Goal: Task Accomplishment & Management: Use online tool/utility

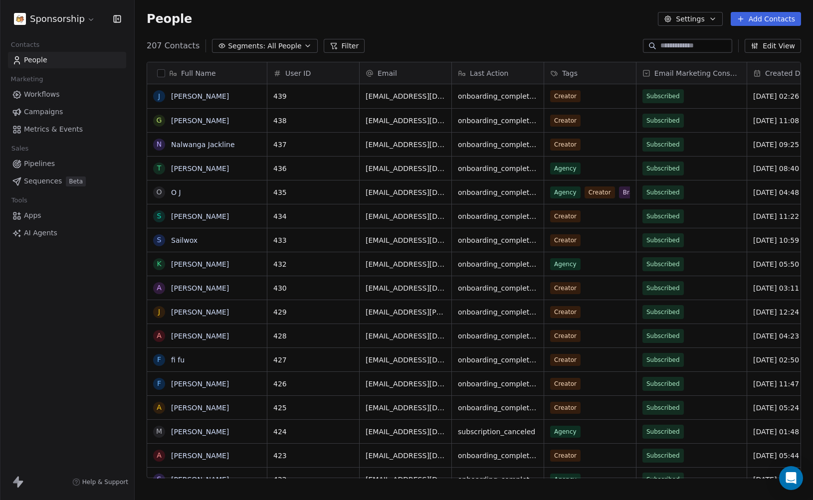
scroll to position [433, 671]
click at [69, 20] on html "Sponsorship Contacts People Marketing Workflows Campaigns Metrics & Events Sale…" at bounding box center [406, 250] width 813 height 500
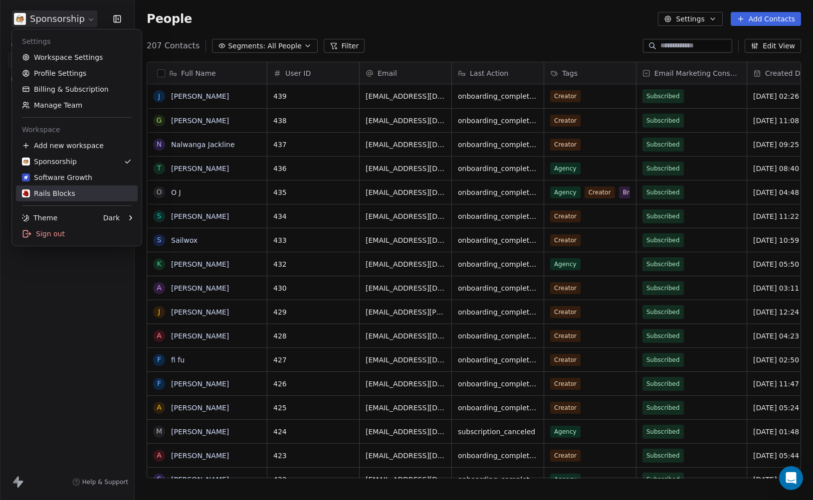
click at [44, 189] on div "Rails Blocks" at bounding box center [48, 193] width 53 height 10
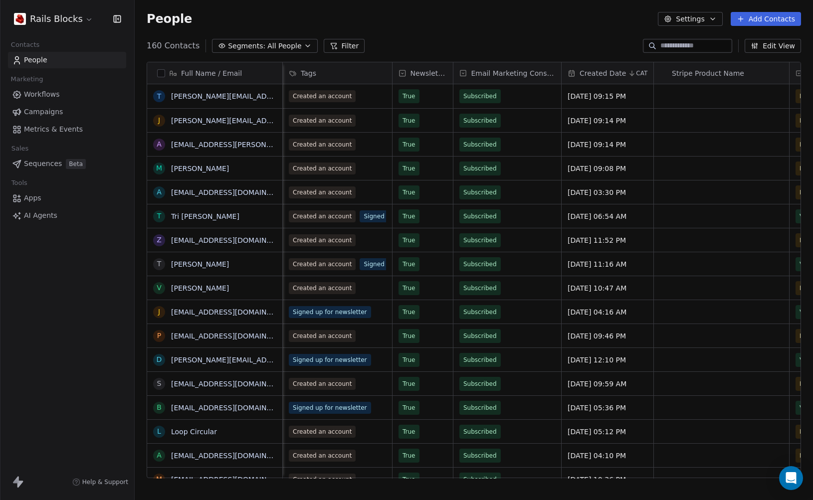
scroll to position [0, 113]
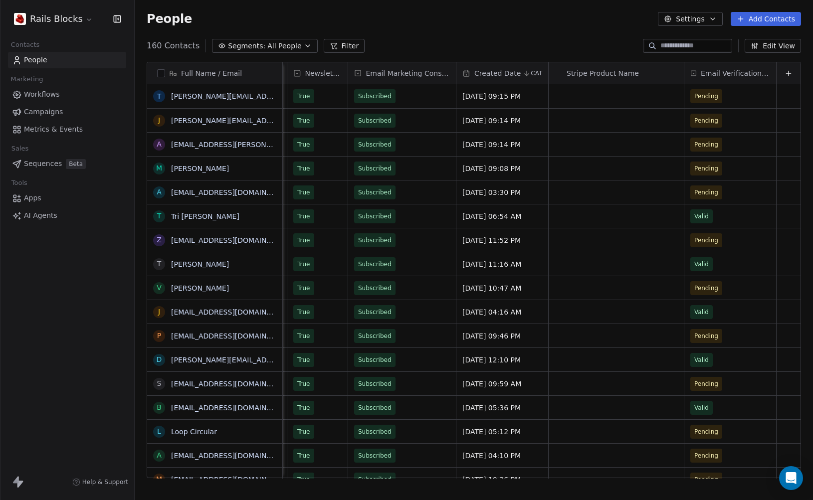
click at [59, 97] on link "Workflows" at bounding box center [67, 94] width 118 height 16
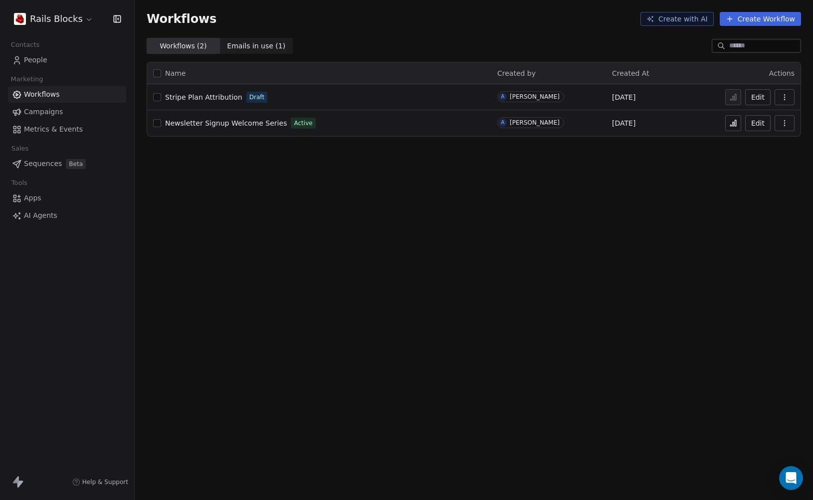
click at [80, 114] on link "Campaigns" at bounding box center [67, 112] width 118 height 16
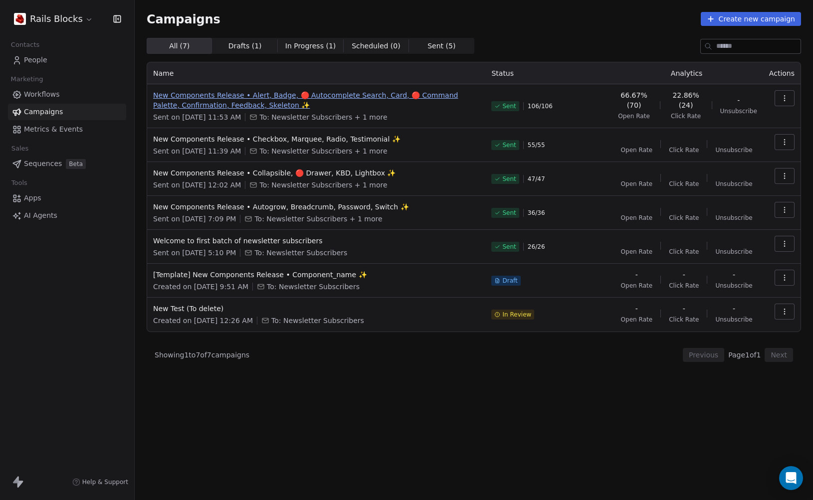
click at [414, 93] on span "New Components Release • Alert, Badge, 🔴 Autocomplete Search, Card, 🔴 Command P…" at bounding box center [316, 100] width 326 height 20
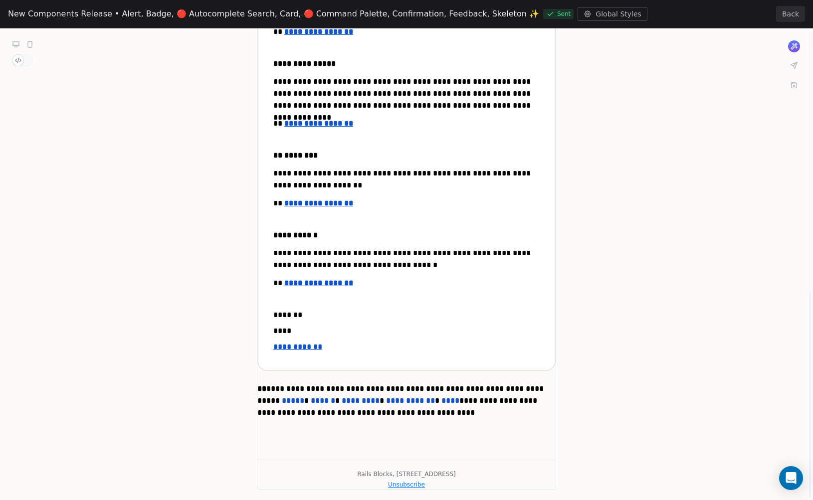
scroll to position [606, 0]
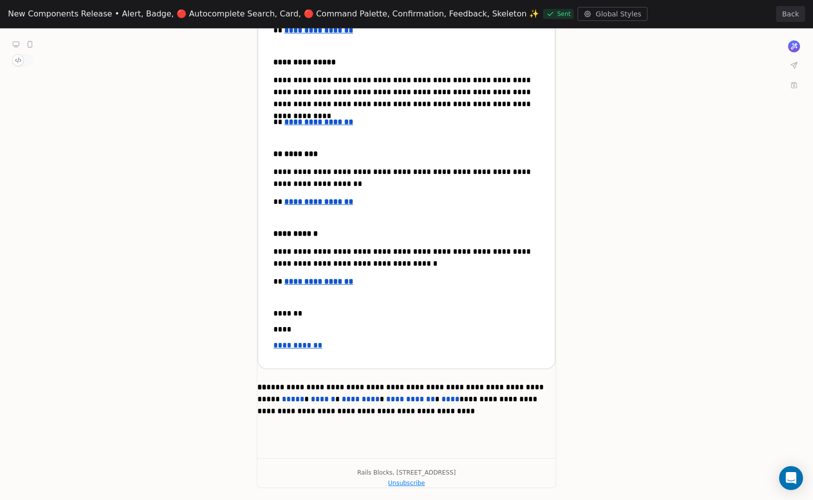
click at [784, 10] on button "Back" at bounding box center [790, 14] width 29 height 16
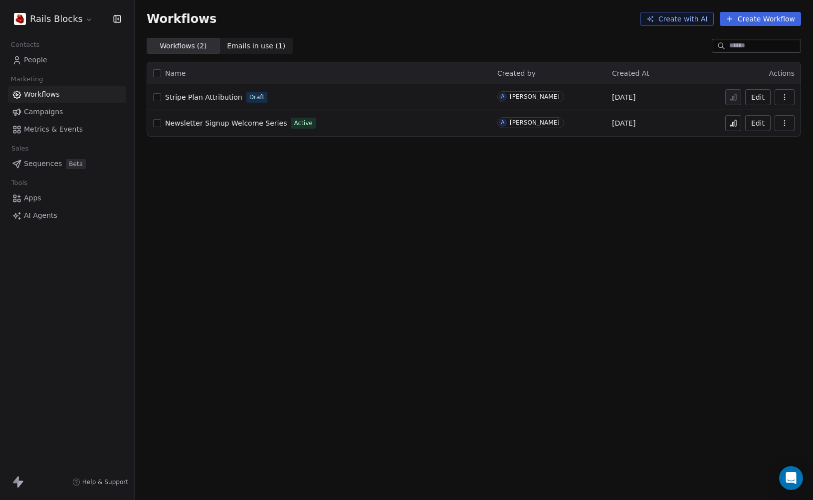
click at [333, 183] on div "Workflows Create with AI Create Workflow Workflows ( 2 ) Workflows ( 2 ) Emails…" at bounding box center [474, 250] width 678 height 500
click at [79, 132] on span "Metrics & Events" at bounding box center [53, 129] width 59 height 10
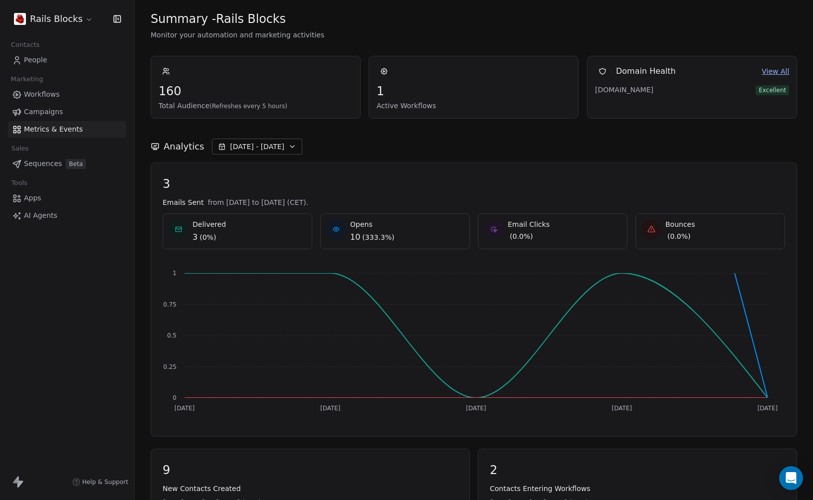
click at [247, 141] on button "[DATE] - [DATE]" at bounding box center [257, 147] width 90 height 16
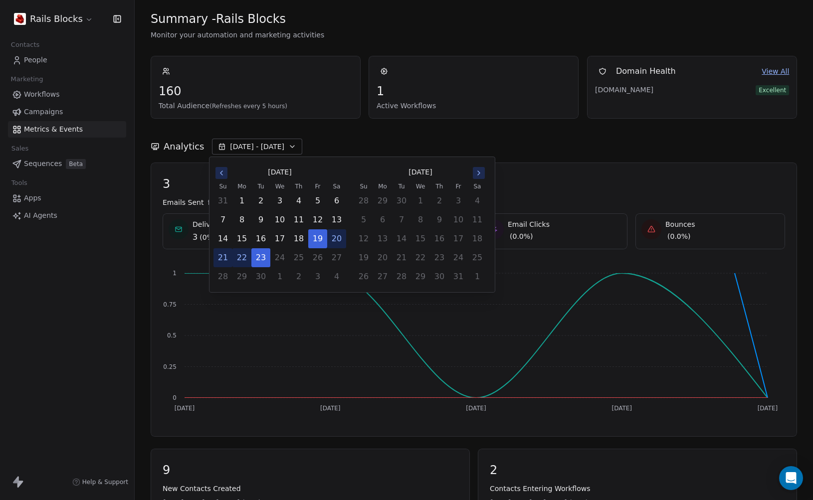
click at [218, 171] on icon "Go to the Previous Month" at bounding box center [221, 173] width 8 height 8
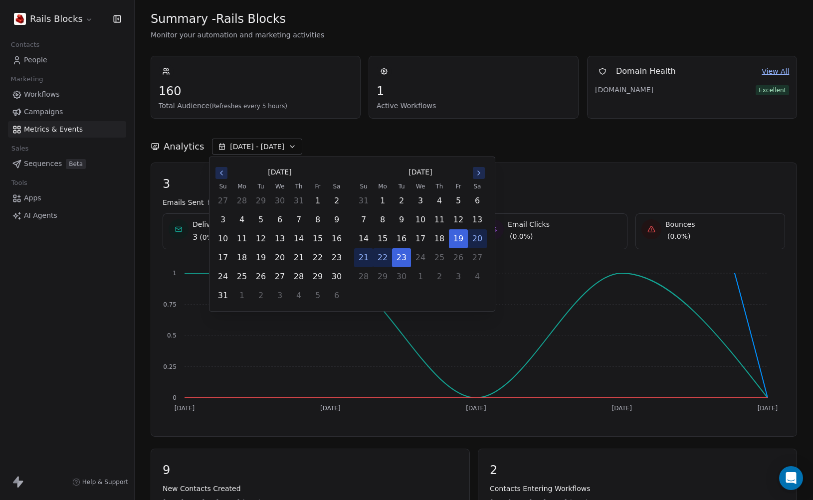
click at [218, 171] on icon "Go to the Previous Month" at bounding box center [221, 173] width 8 height 8
click at [363, 199] on button "1" at bounding box center [363, 201] width 18 height 18
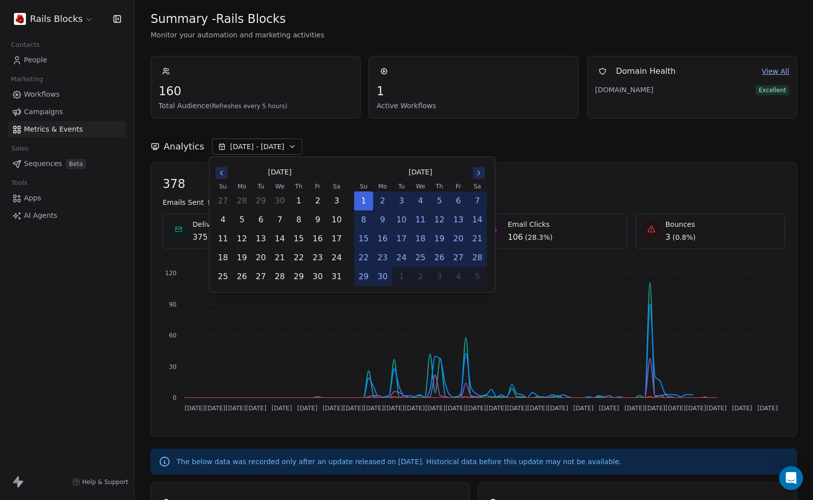
click at [528, 142] on div "Analytics Jun 01 - Sep 23" at bounding box center [474, 147] width 646 height 16
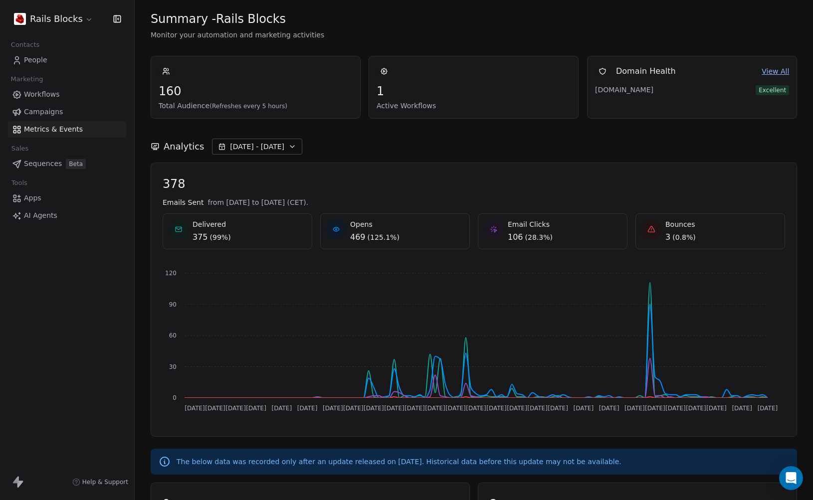
click at [53, 96] on span "Workflows" at bounding box center [42, 94] width 36 height 10
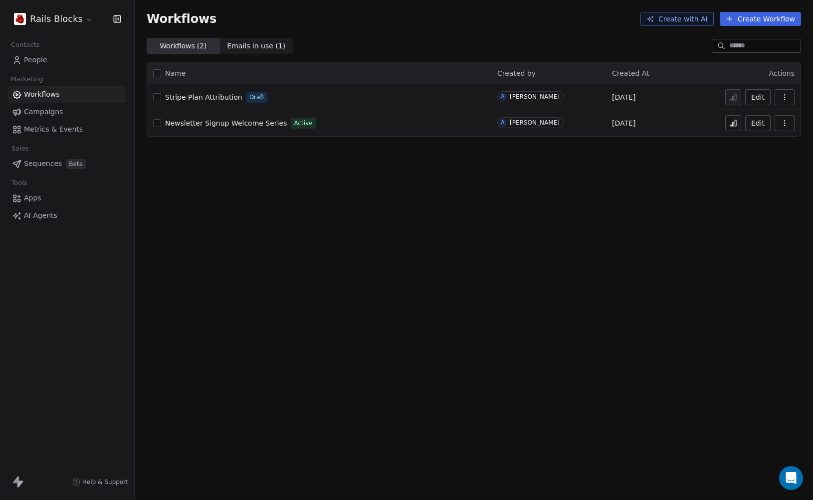
click at [763, 22] on button "Create Workflow" at bounding box center [759, 19] width 81 height 14
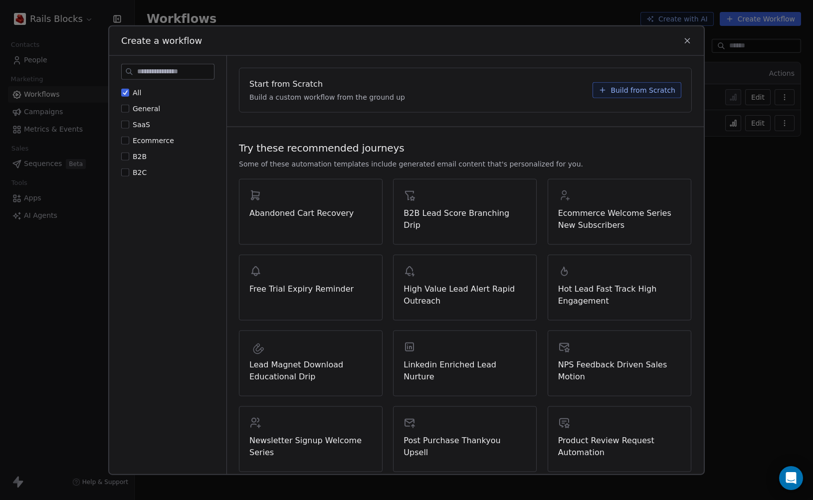
click at [615, 88] on span "Build from Scratch" at bounding box center [642, 90] width 65 height 10
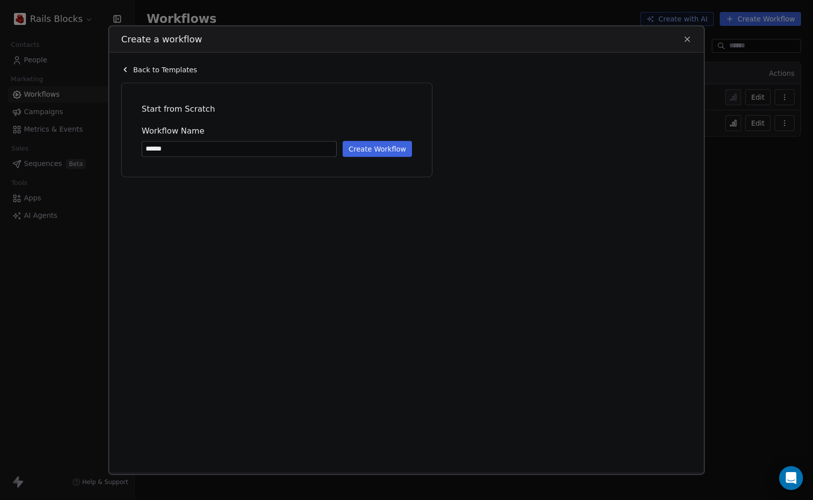
type input "******"
click at [370, 152] on button "Create Workflow" at bounding box center [376, 149] width 69 height 16
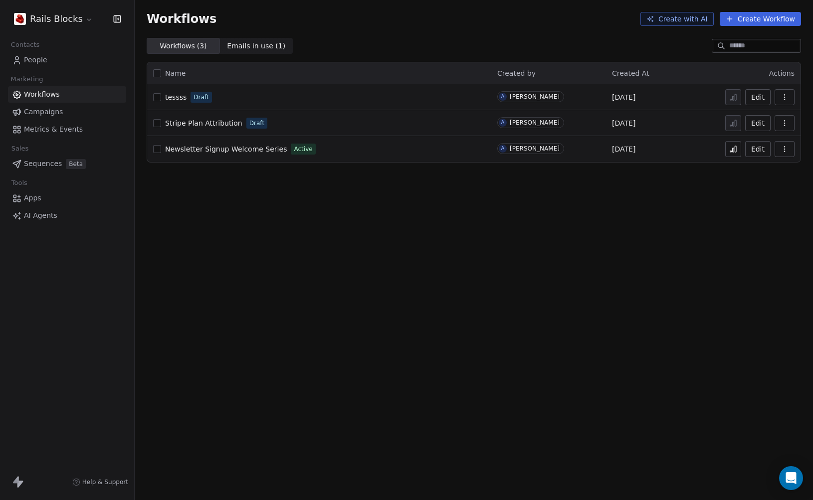
click at [165, 99] on span "tessss" at bounding box center [175, 97] width 21 height 8
click at [77, 133] on span "Metrics & Events" at bounding box center [53, 129] width 59 height 10
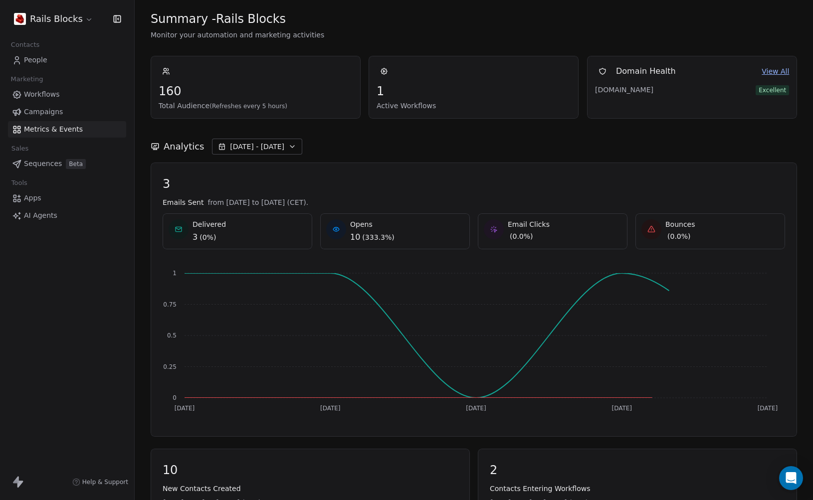
click at [281, 149] on button "[DATE] - [DATE]" at bounding box center [257, 147] width 90 height 16
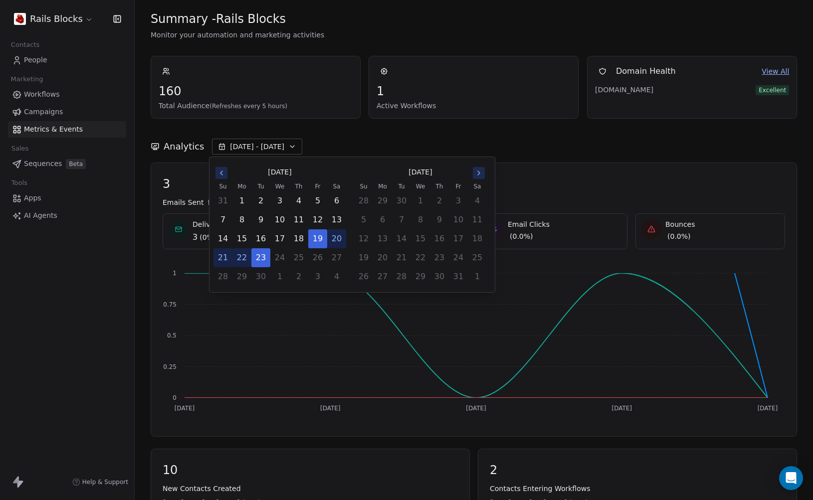
click at [249, 143] on span "[DATE] - [DATE]" at bounding box center [257, 147] width 54 height 10
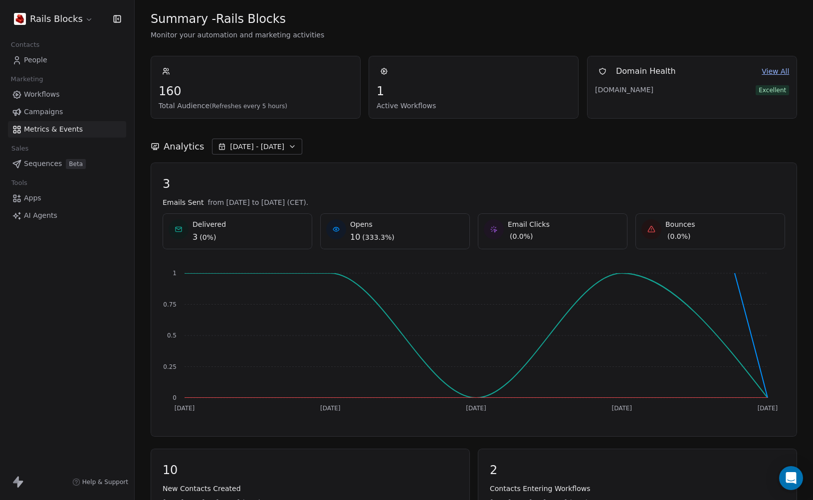
click at [249, 143] on span "[DATE] - [DATE]" at bounding box center [257, 147] width 54 height 10
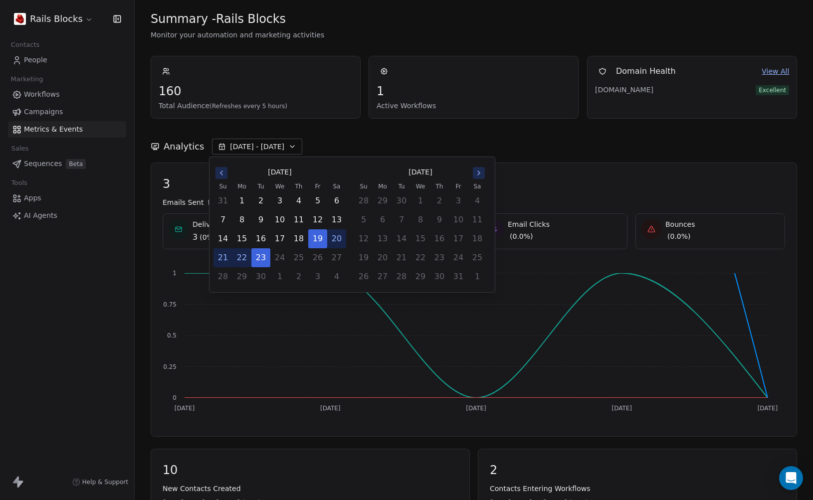
click at [221, 174] on icon "Go to the Previous Month" at bounding box center [221, 173] width 2 height 4
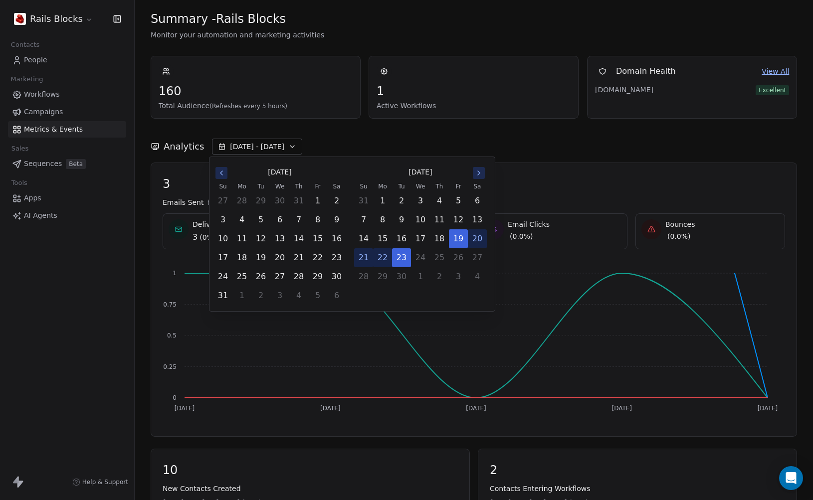
click at [221, 174] on icon "Go to the Previous Month" at bounding box center [221, 173] width 2 height 4
click at [399, 199] on button "1" at bounding box center [401, 201] width 18 height 18
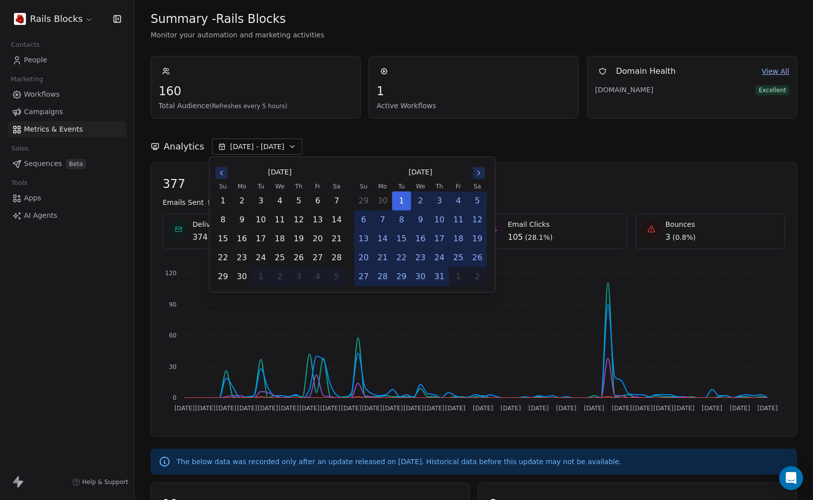
click at [429, 138] on div "Analytics [DATE] - [DATE]" at bounding box center [474, 141] width 646 height 44
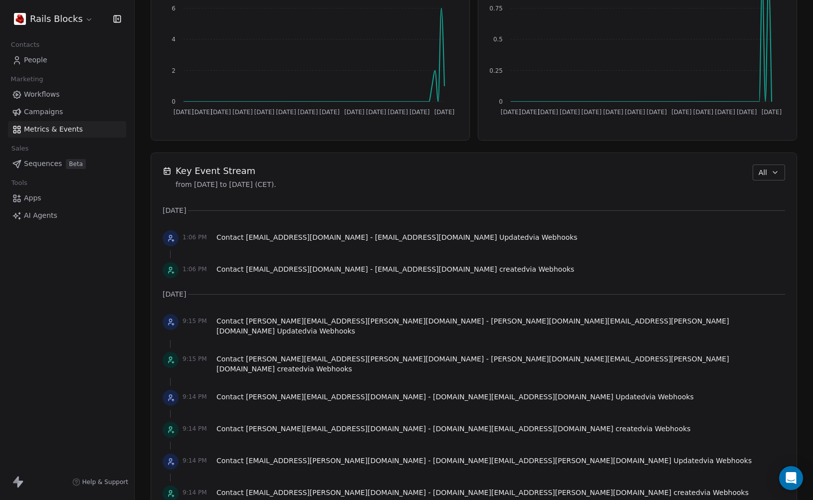
scroll to position [589, 0]
click at [774, 174] on button "All" at bounding box center [768, 172] width 32 height 16
click at [759, 207] on span "Workflow" at bounding box center [764, 210] width 32 height 10
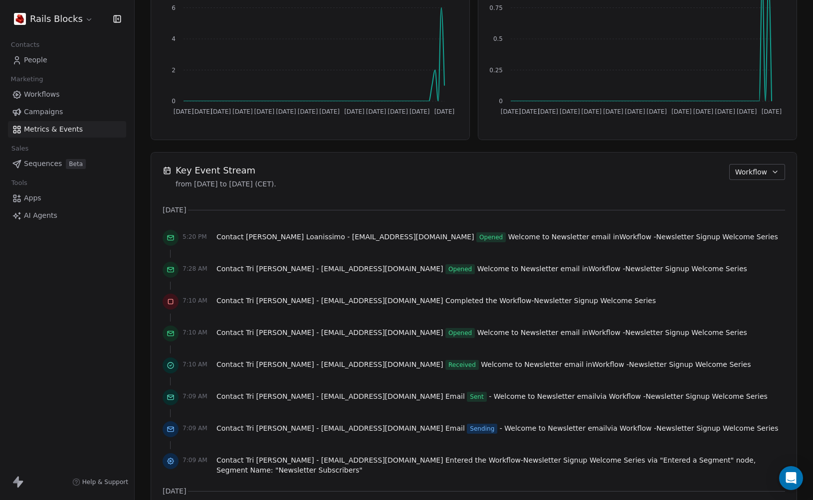
click at [752, 176] on span "Workflow" at bounding box center [751, 172] width 32 height 10
click at [729, 184] on div "All Workflow Audit Apps/Webhook" at bounding box center [759, 218] width 72 height 72
click at [744, 187] on div "All" at bounding box center [759, 194] width 64 height 16
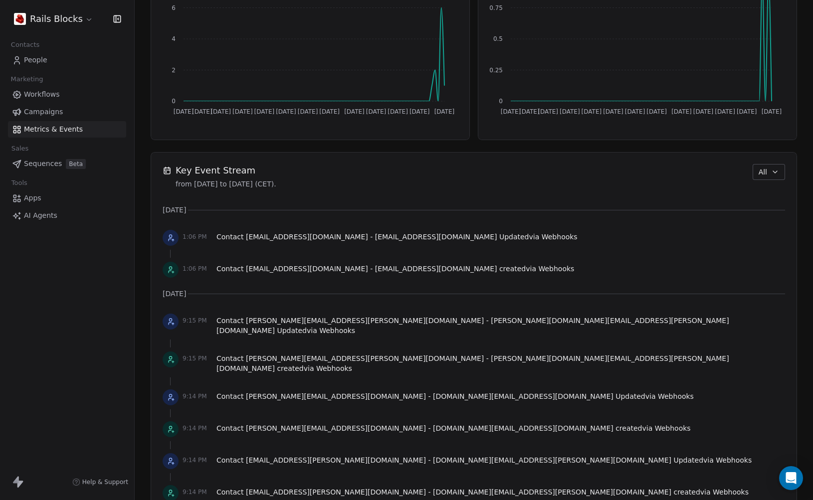
scroll to position [0, 0]
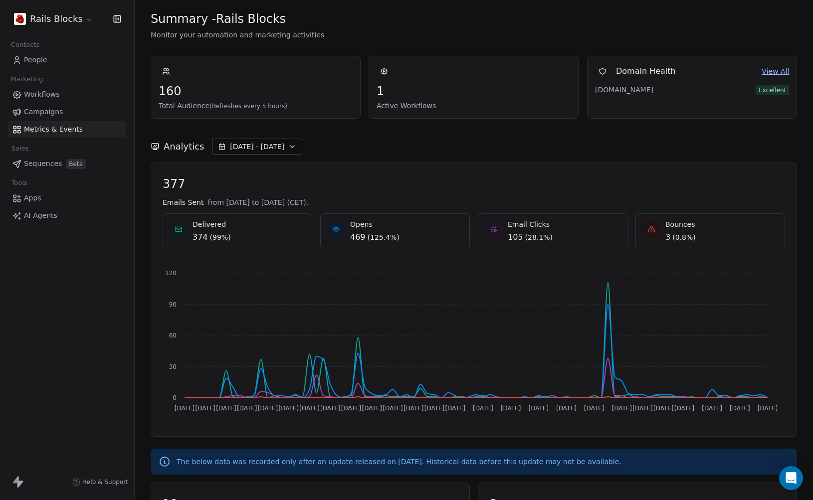
click at [391, 93] on span "1" at bounding box center [473, 91] width 194 height 15
click at [116, 19] on icon "button" at bounding box center [116, 18] width 0 height 6
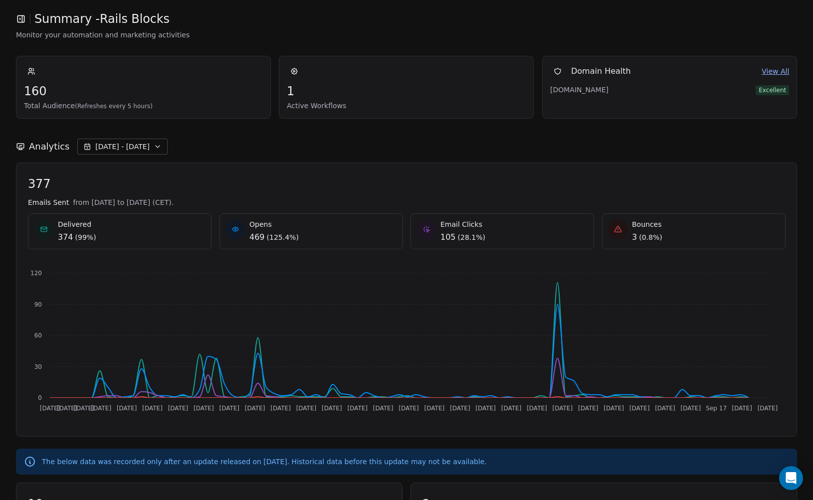
click at [20, 17] on icon "button" at bounding box center [21, 19] width 10 height 10
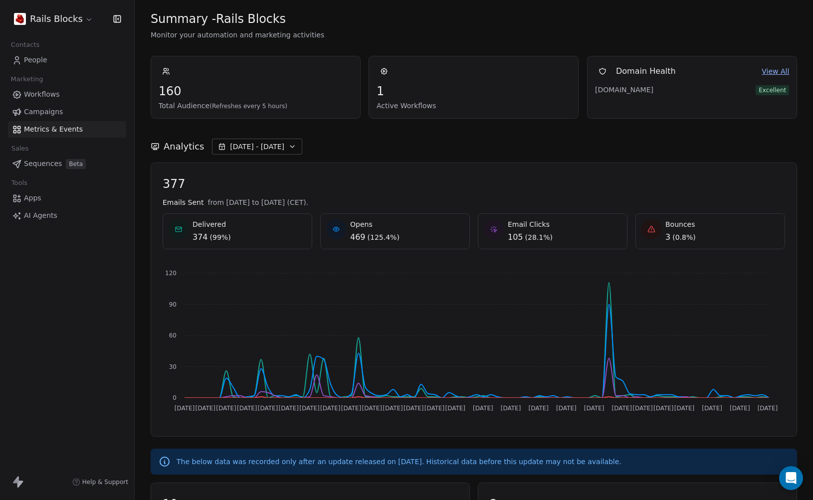
click at [117, 19] on icon "button" at bounding box center [117, 19] width 10 height 10
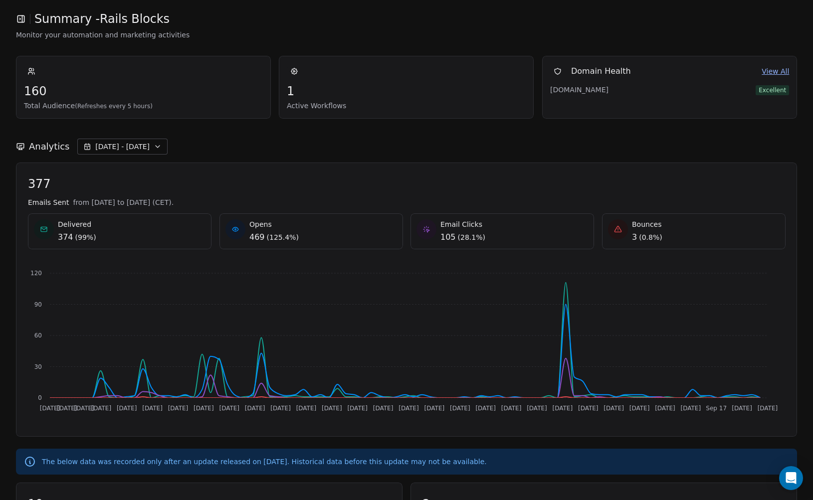
click at [18, 21] on icon "button" at bounding box center [21, 19] width 10 height 10
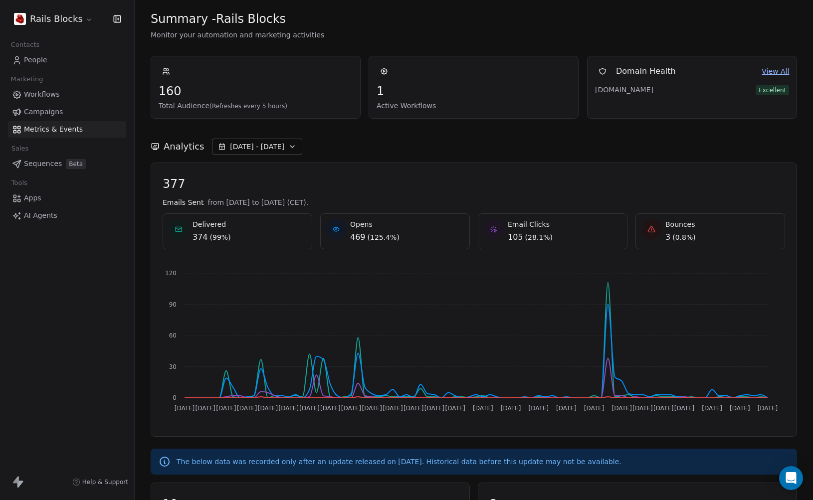
click at [675, 255] on div "[DATE] [DATE] [DATE] [DATE] [DATE] [DATE] [DATE] [DATE] [DATE] [DATE] [DATE] [D…" at bounding box center [470, 339] width 630 height 168
click at [42, 91] on span "Workflows" at bounding box center [42, 94] width 36 height 10
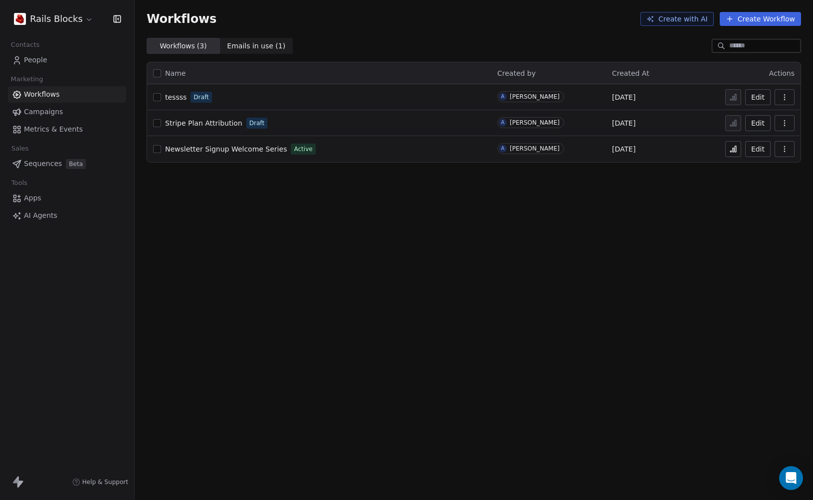
click at [31, 61] on span "People" at bounding box center [35, 60] width 23 height 10
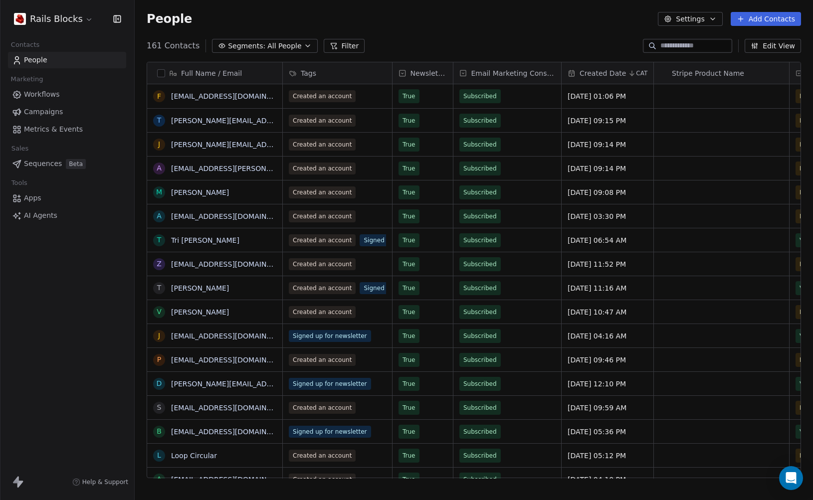
scroll to position [433, 671]
click at [63, 92] on link "Workflows" at bounding box center [67, 94] width 118 height 16
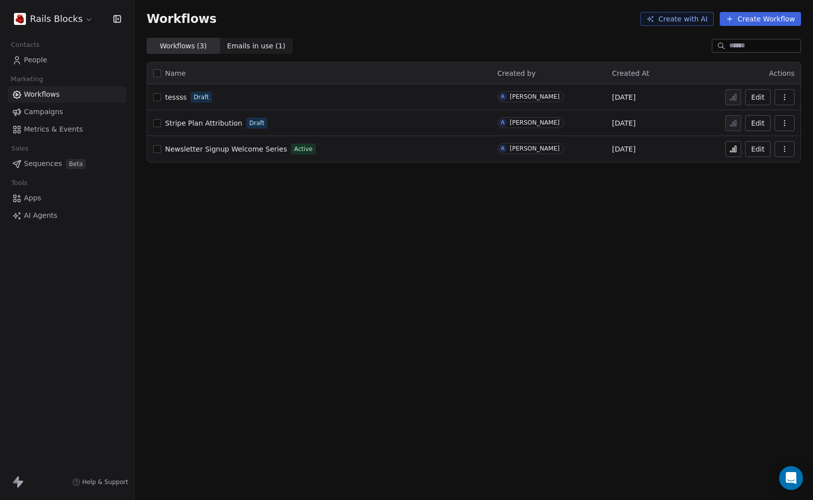
click at [54, 60] on link "People" at bounding box center [67, 60] width 118 height 16
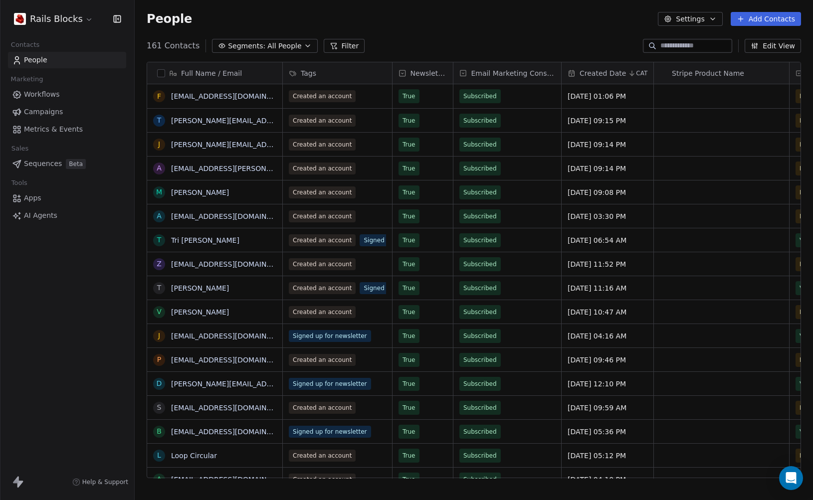
scroll to position [433, 671]
click at [60, 112] on span "Campaigns" at bounding box center [43, 112] width 39 height 10
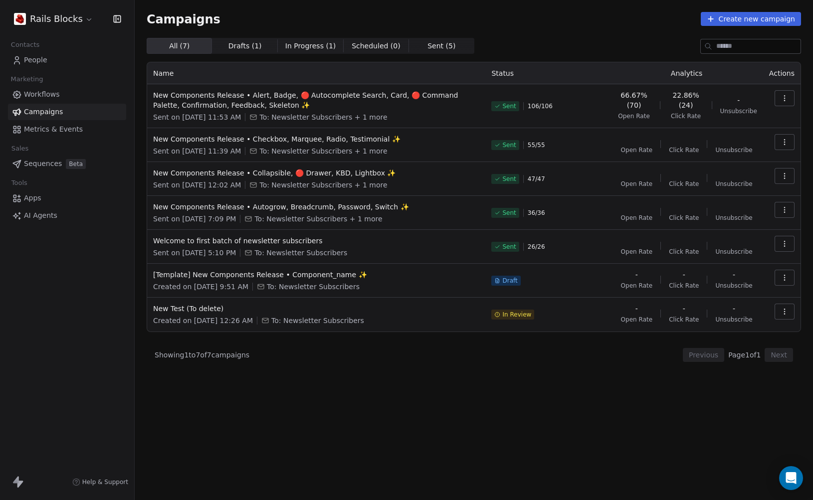
click at [250, 45] on span "Drafts ( 1 )" at bounding box center [244, 46] width 33 height 10
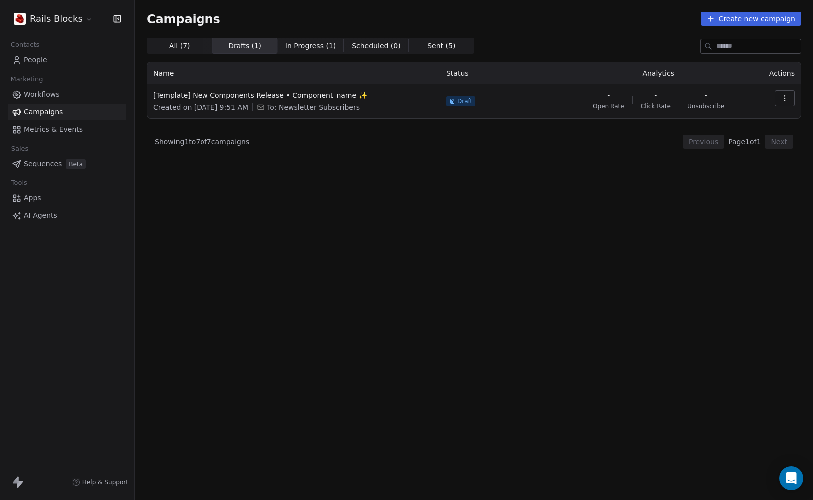
click at [288, 47] on span "In Progress ( 1 )" at bounding box center [310, 46] width 51 height 10
click at [786, 99] on icon "button" at bounding box center [784, 98] width 8 height 8
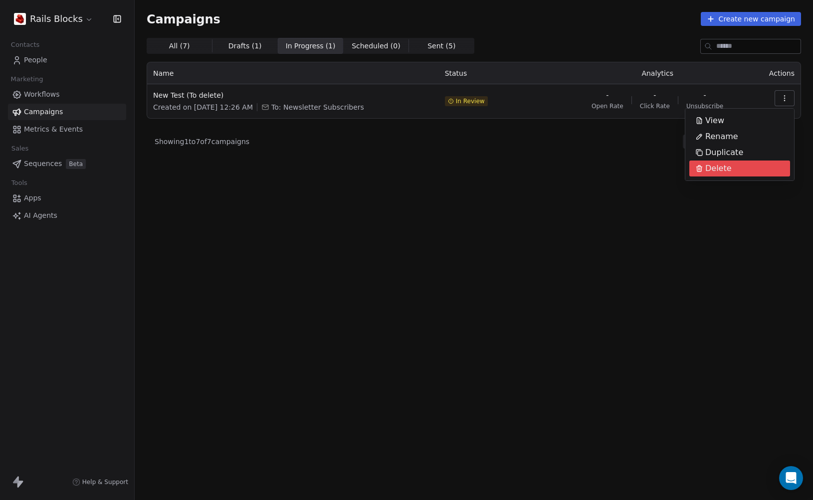
click at [729, 173] on div "Delete" at bounding box center [713, 169] width 48 height 16
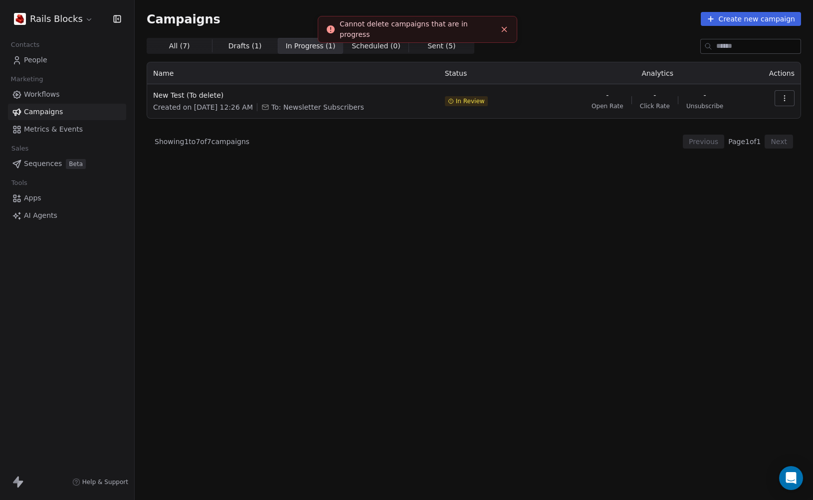
click at [506, 32] on icon "Close toast" at bounding box center [504, 29] width 9 height 9
click at [427, 41] on span "Sent ( 5 )" at bounding box center [441, 46] width 28 height 10
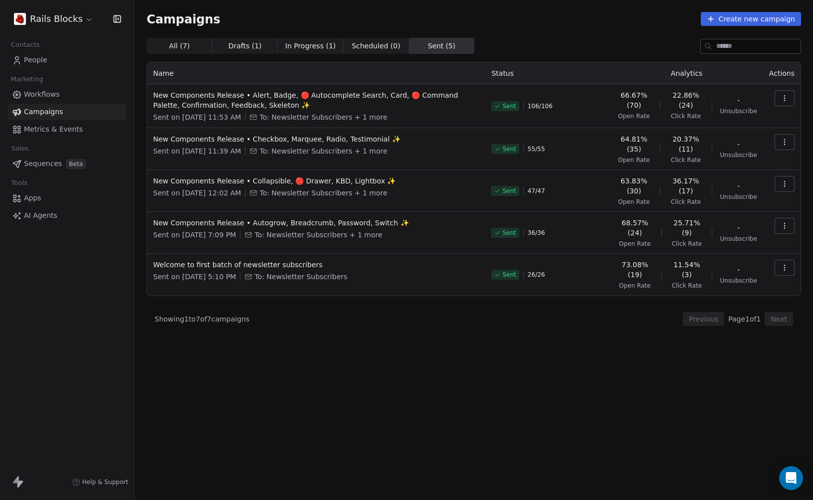
click at [285, 43] on span "In Progress ( 1 )" at bounding box center [310, 46] width 51 height 10
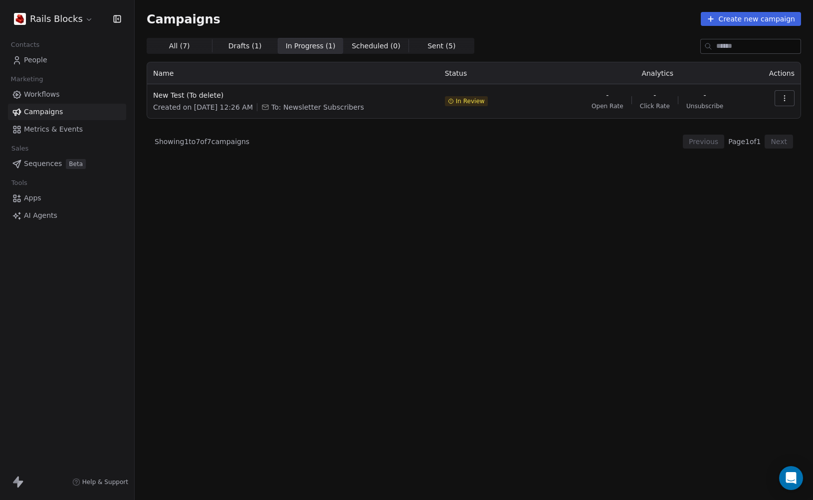
click at [188, 43] on span "All ( 7 ) All ( 7 )" at bounding box center [179, 46] width 65 height 16
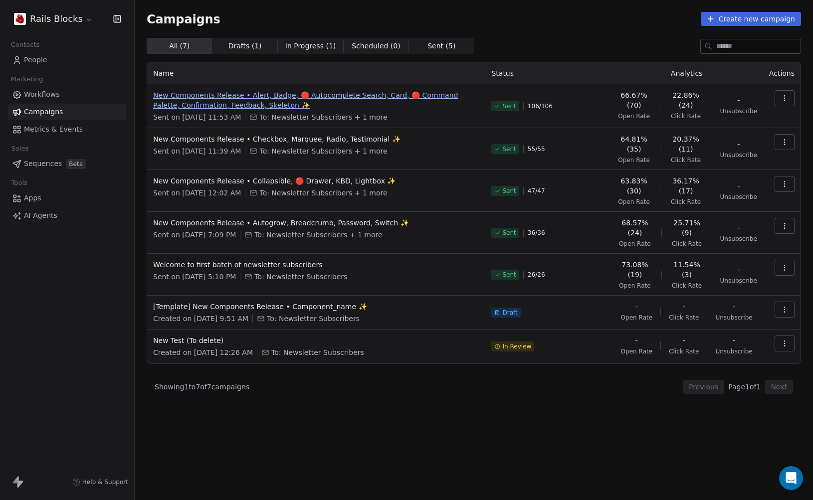
click at [199, 105] on span "New Components Release • Alert, Badge, 🔴 Autocomplete Search, Card, 🔴 Command P…" at bounding box center [316, 100] width 326 height 20
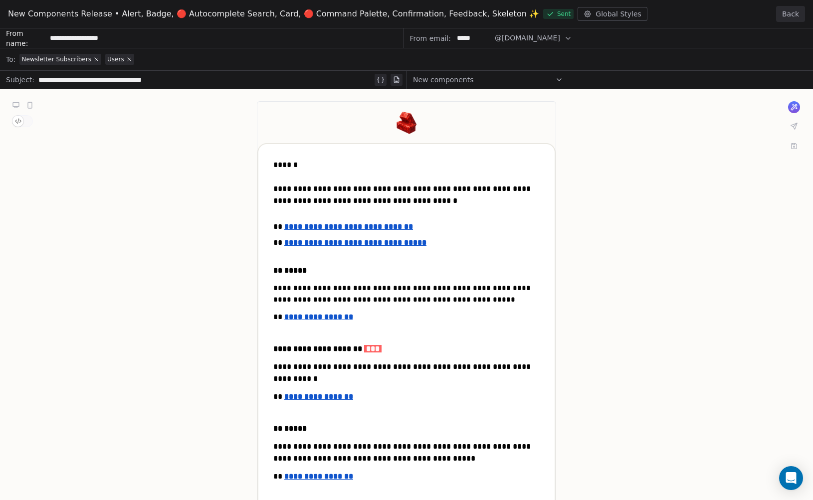
click at [780, 15] on button "Back" at bounding box center [790, 14] width 29 height 16
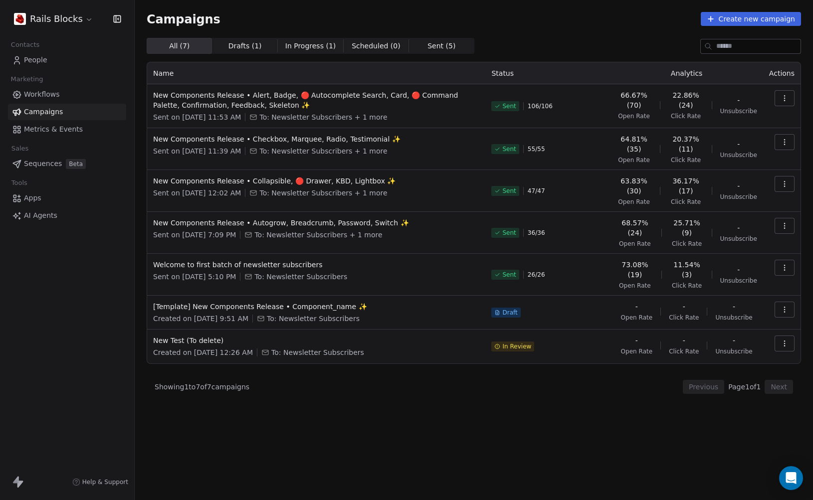
click at [55, 97] on span "Workflows" at bounding box center [42, 94] width 36 height 10
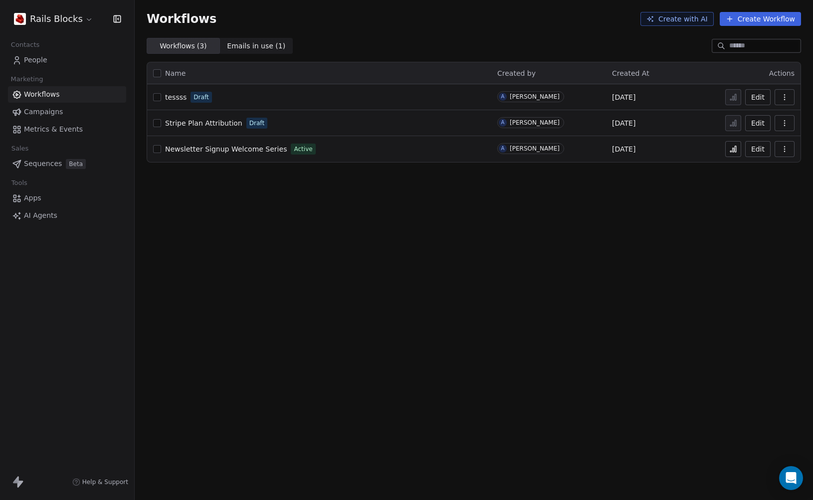
click at [170, 100] on span "tessss" at bounding box center [175, 97] width 21 height 8
click at [50, 118] on link "Campaigns" at bounding box center [67, 112] width 118 height 16
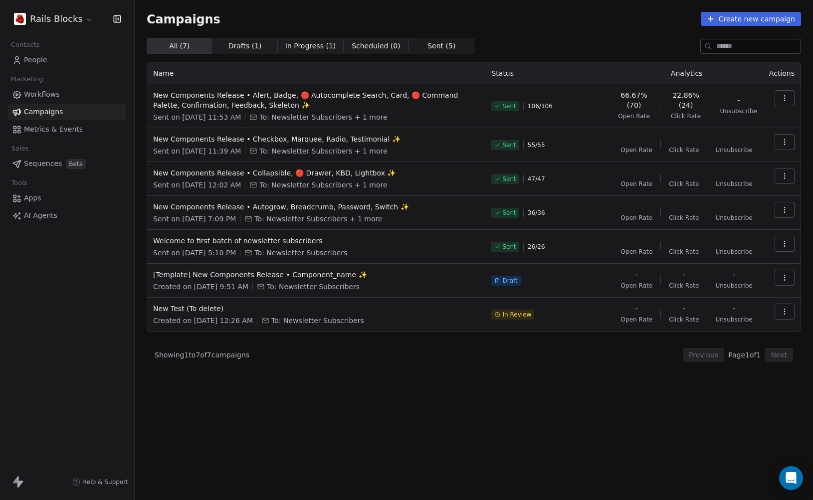
click at [47, 133] on span "Metrics & Events" at bounding box center [53, 129] width 59 height 10
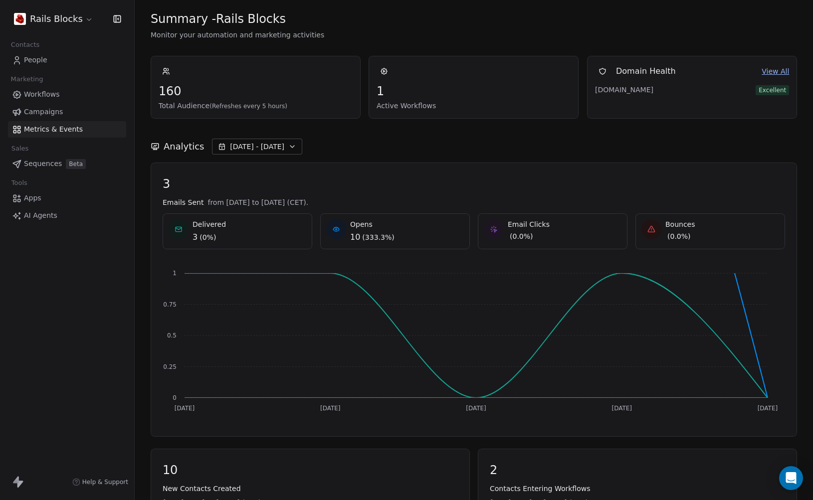
click at [771, 72] on link "View All" at bounding box center [774, 71] width 27 height 10
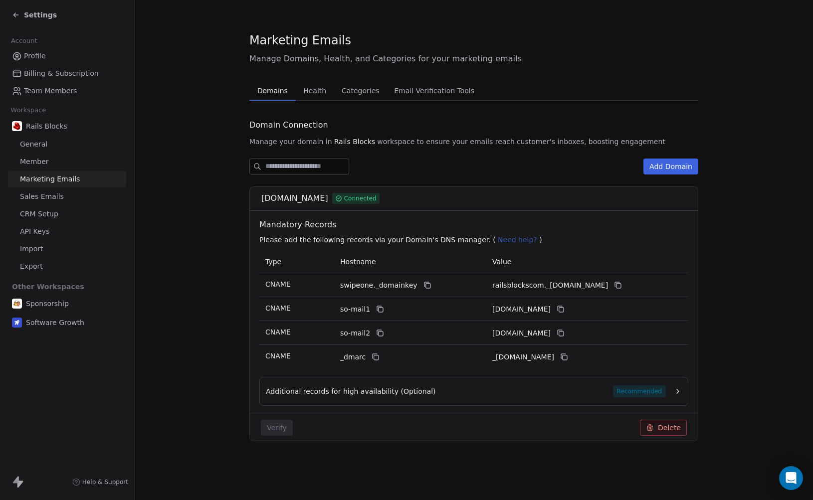
click at [681, 168] on button "Add Domain" at bounding box center [670, 167] width 55 height 16
click at [586, 146] on div "Connect a Domain Enter Domain Name Connect Please do NOT enter http or www or a…" at bounding box center [406, 250] width 813 height 500
click at [322, 94] on span "Health" at bounding box center [314, 91] width 31 height 14
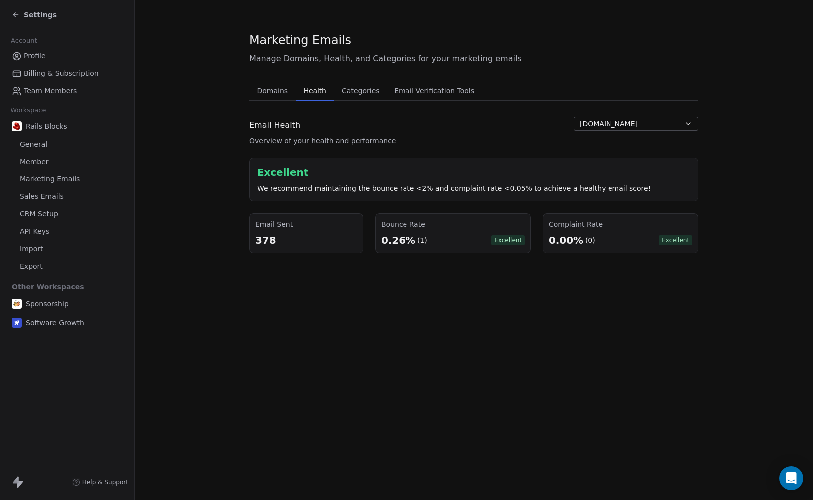
click at [362, 90] on span "Categories" at bounding box center [360, 91] width 45 height 14
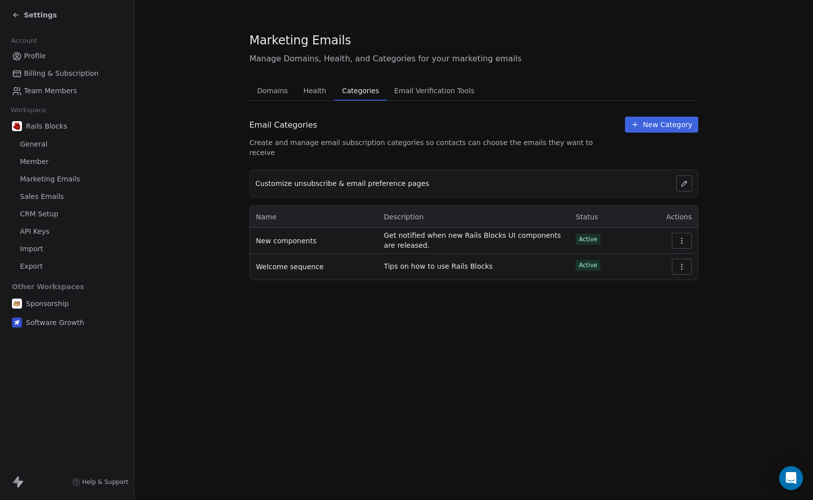
click at [418, 88] on span "Email Verification Tools" at bounding box center [434, 91] width 88 height 14
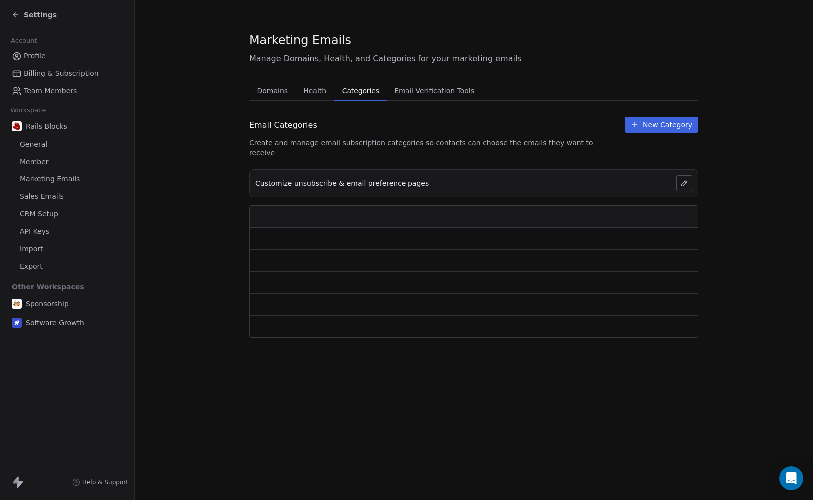
click at [354, 89] on span "Categories" at bounding box center [360, 91] width 45 height 14
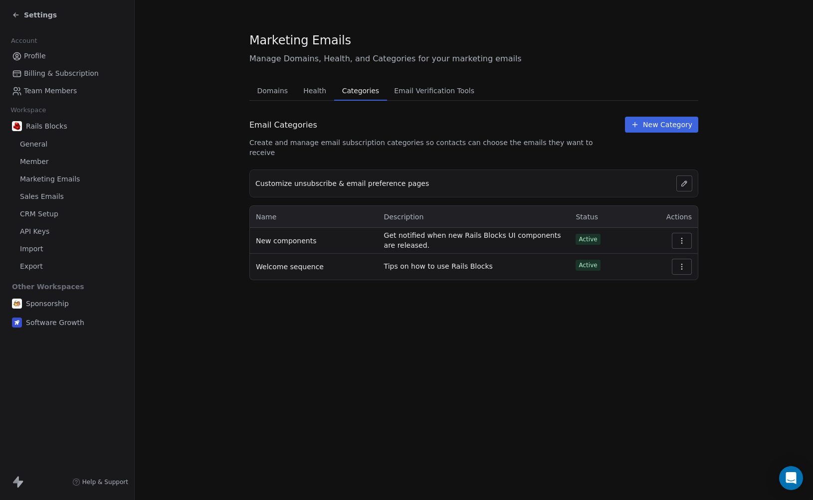
click at [299, 236] on span "New components" at bounding box center [286, 241] width 60 height 10
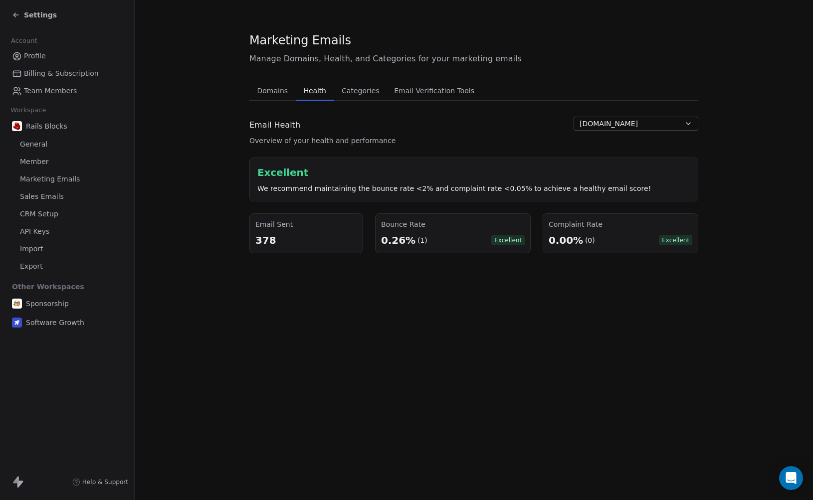
click at [302, 90] on span "Health" at bounding box center [315, 91] width 30 height 14
click at [282, 89] on span "Domains" at bounding box center [272, 91] width 39 height 14
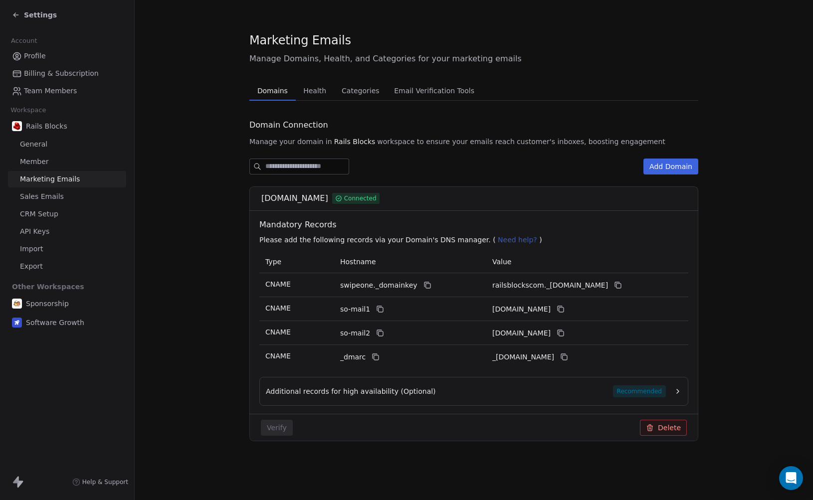
click at [20, 19] on div "Settings" at bounding box center [34, 15] width 45 height 10
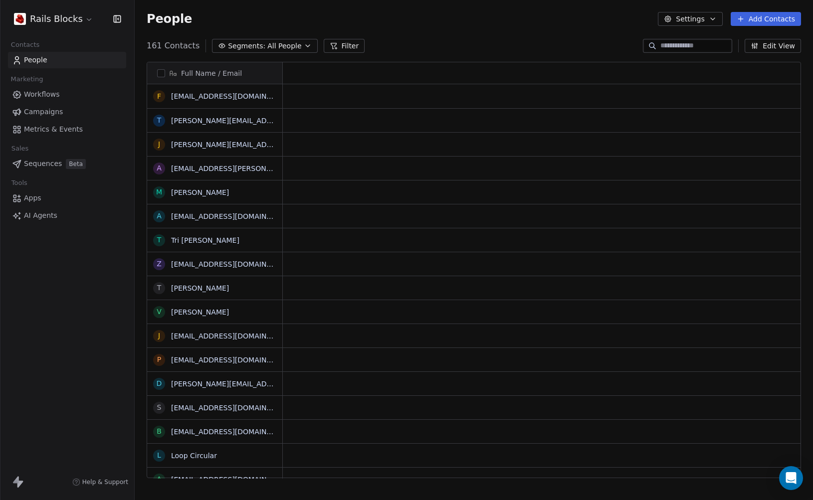
scroll to position [433, 671]
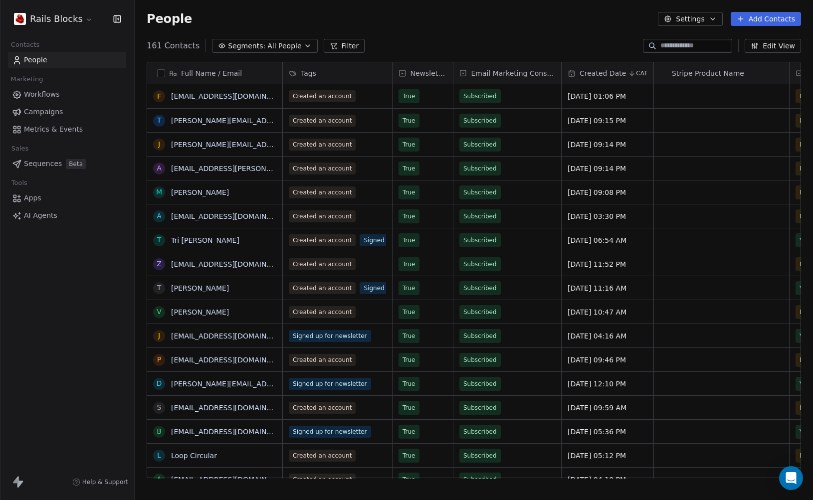
click at [228, 46] on span "Segments:" at bounding box center [246, 46] width 37 height 10
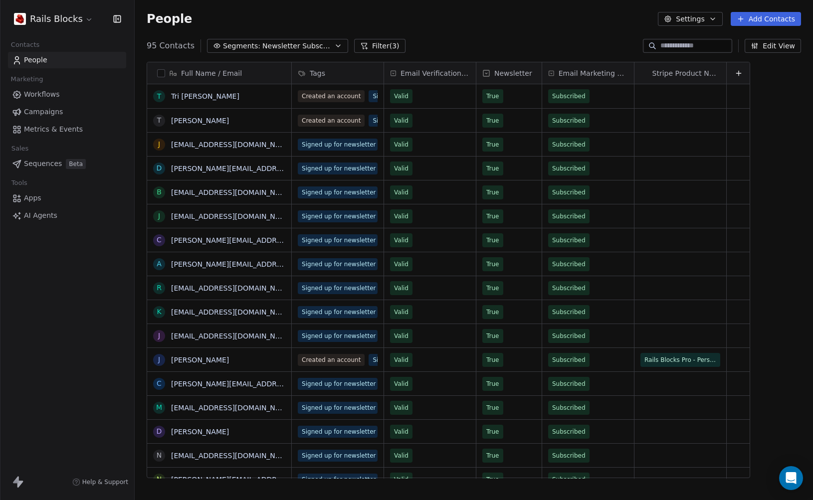
click at [299, 49] on span "Newsletter Subscribers" at bounding box center [297, 46] width 70 height 10
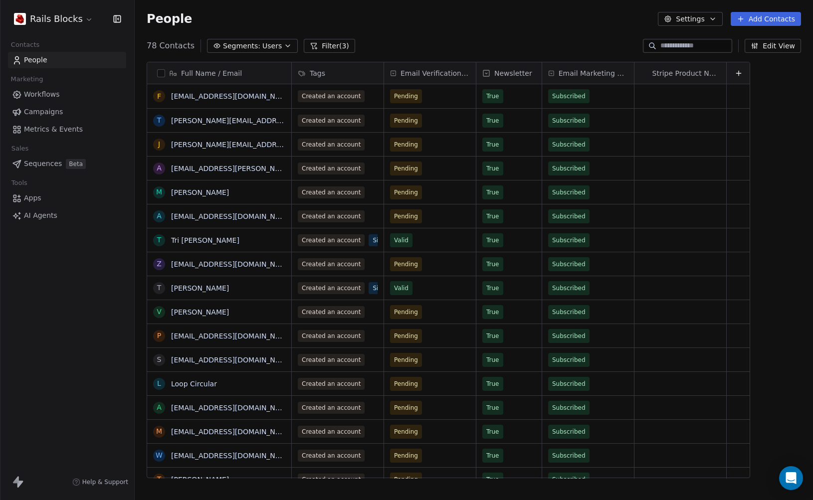
click at [78, 129] on span "Metrics & Events" at bounding box center [53, 129] width 59 height 10
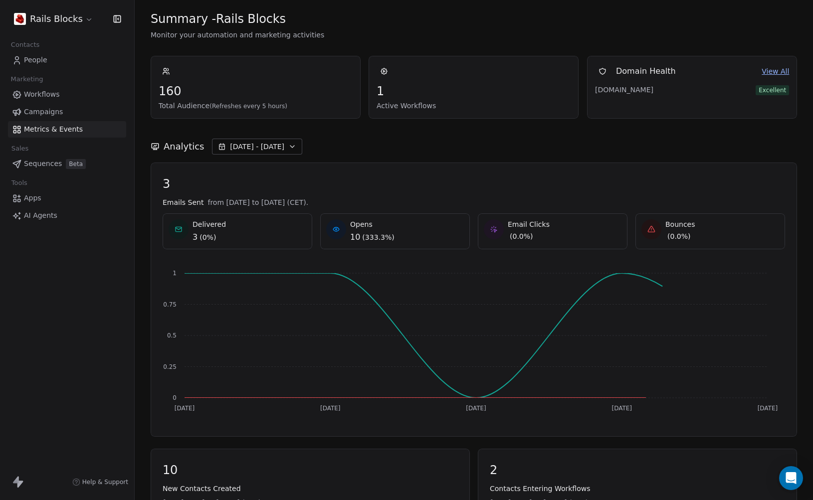
click at [65, 110] on link "Campaigns" at bounding box center [67, 112] width 118 height 16
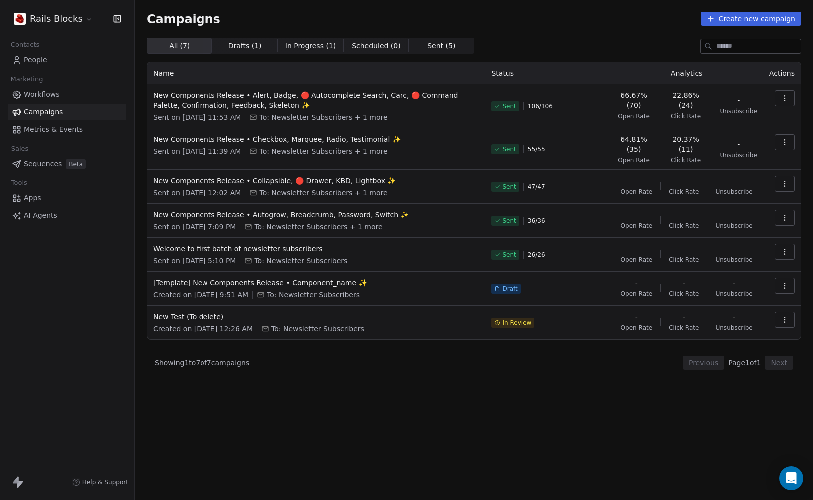
click at [336, 406] on div "All ( 7 ) All ( 7 ) Drafts ( 1 ) Drafts ( 1 ) In Progress ( 1 ) In Progress ( 1…" at bounding box center [474, 225] width 654 height 374
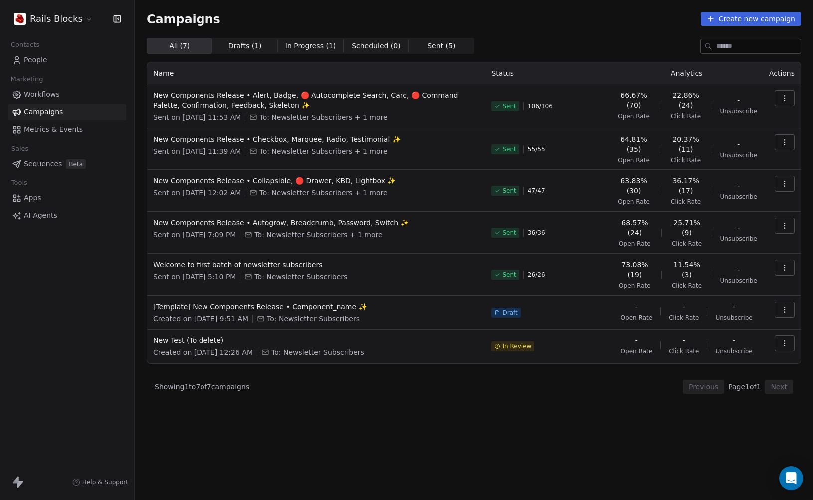
click at [35, 167] on span "Sequences" at bounding box center [43, 164] width 38 height 10
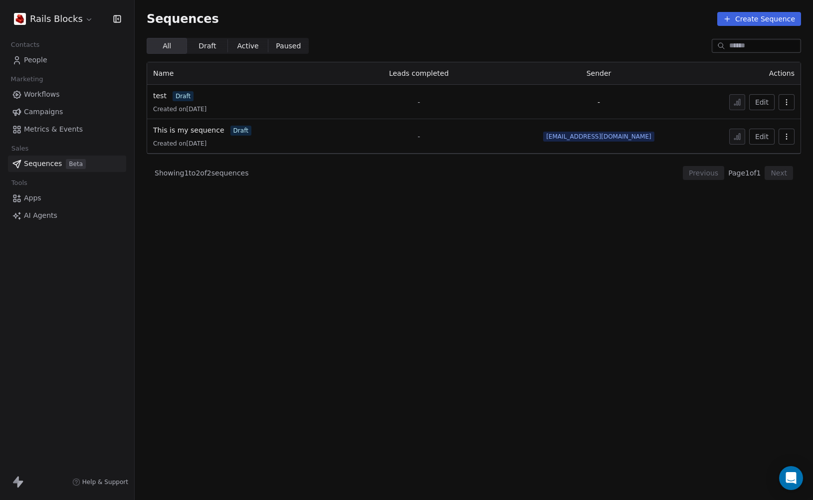
click at [32, 203] on link "Apps" at bounding box center [67, 198] width 118 height 16
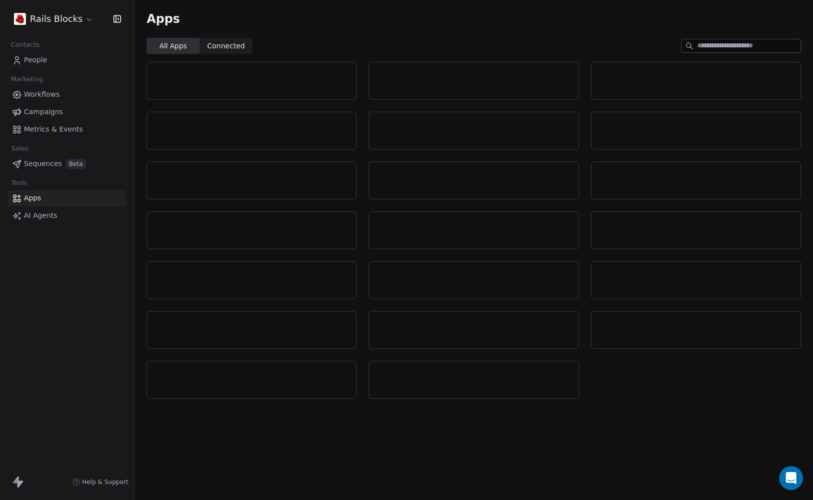
click at [38, 132] on span "Metrics & Events" at bounding box center [53, 129] width 59 height 10
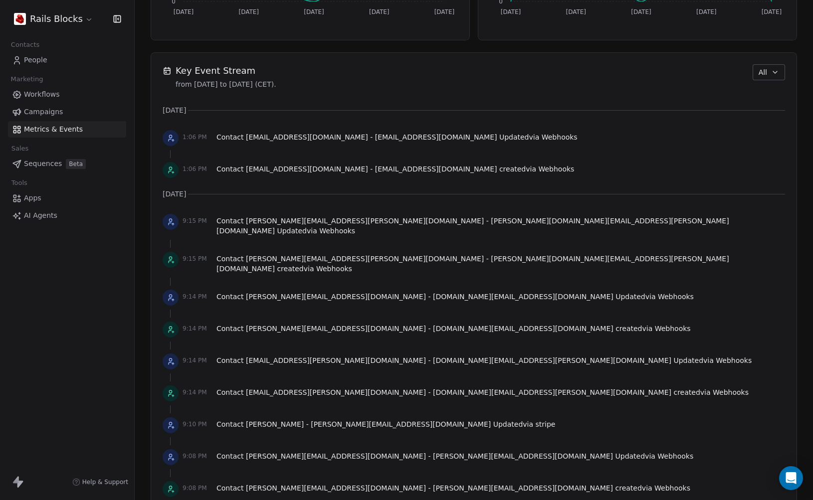
scroll to position [658, 0]
